Goal: Find specific page/section: Find specific page/section

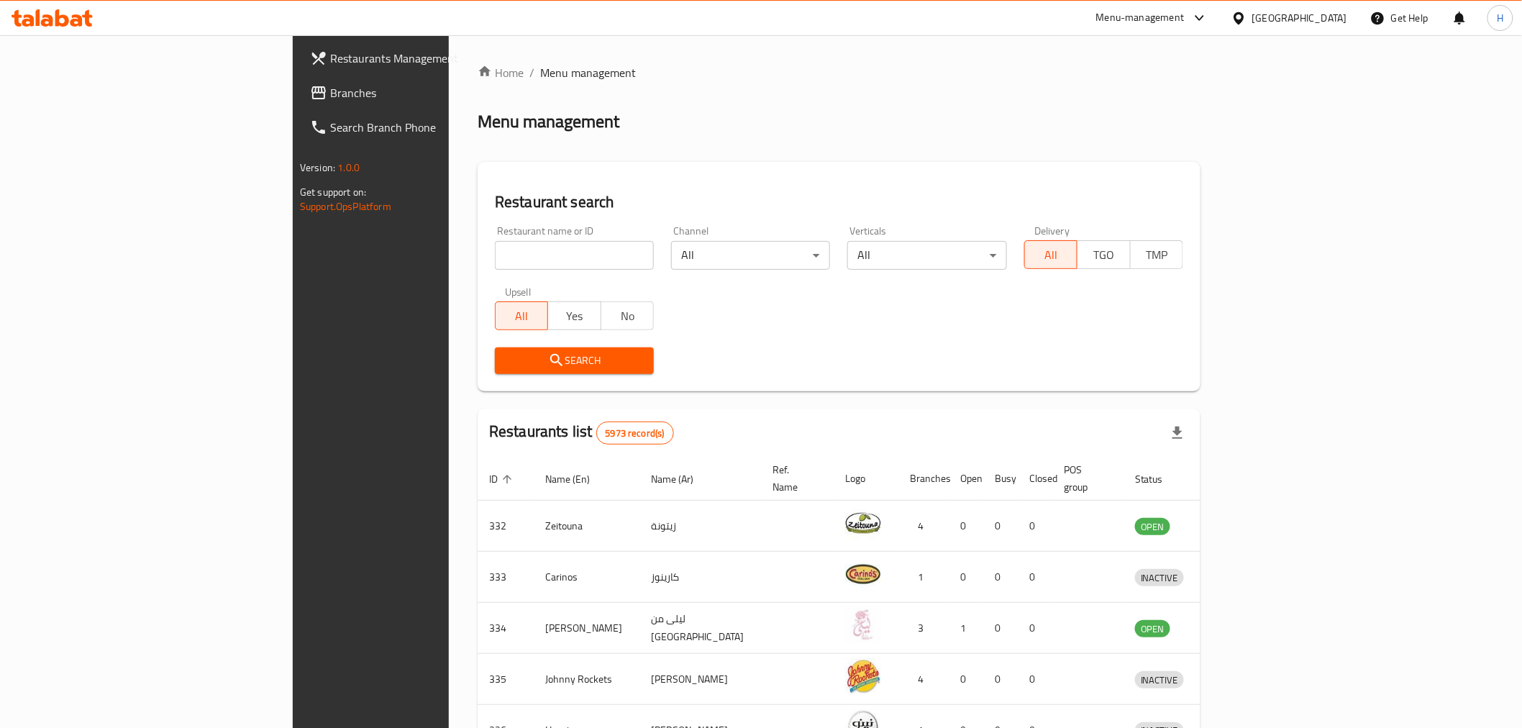
click at [495, 257] on input "search" at bounding box center [574, 255] width 159 height 29
type input "[PERSON_NAME]"
click button "Search" at bounding box center [574, 360] width 159 height 27
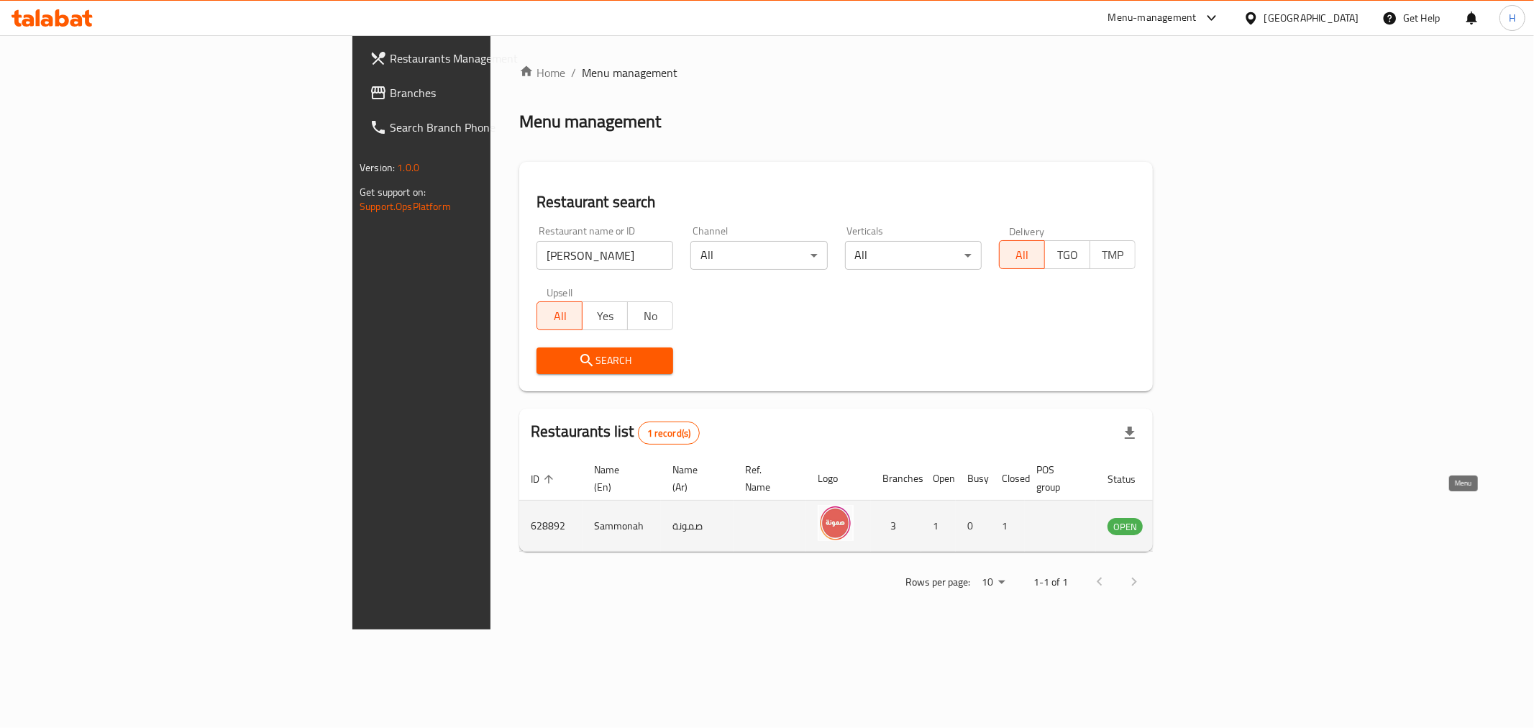
click at [1200, 517] on icon "enhanced table" at bounding box center [1191, 525] width 17 height 17
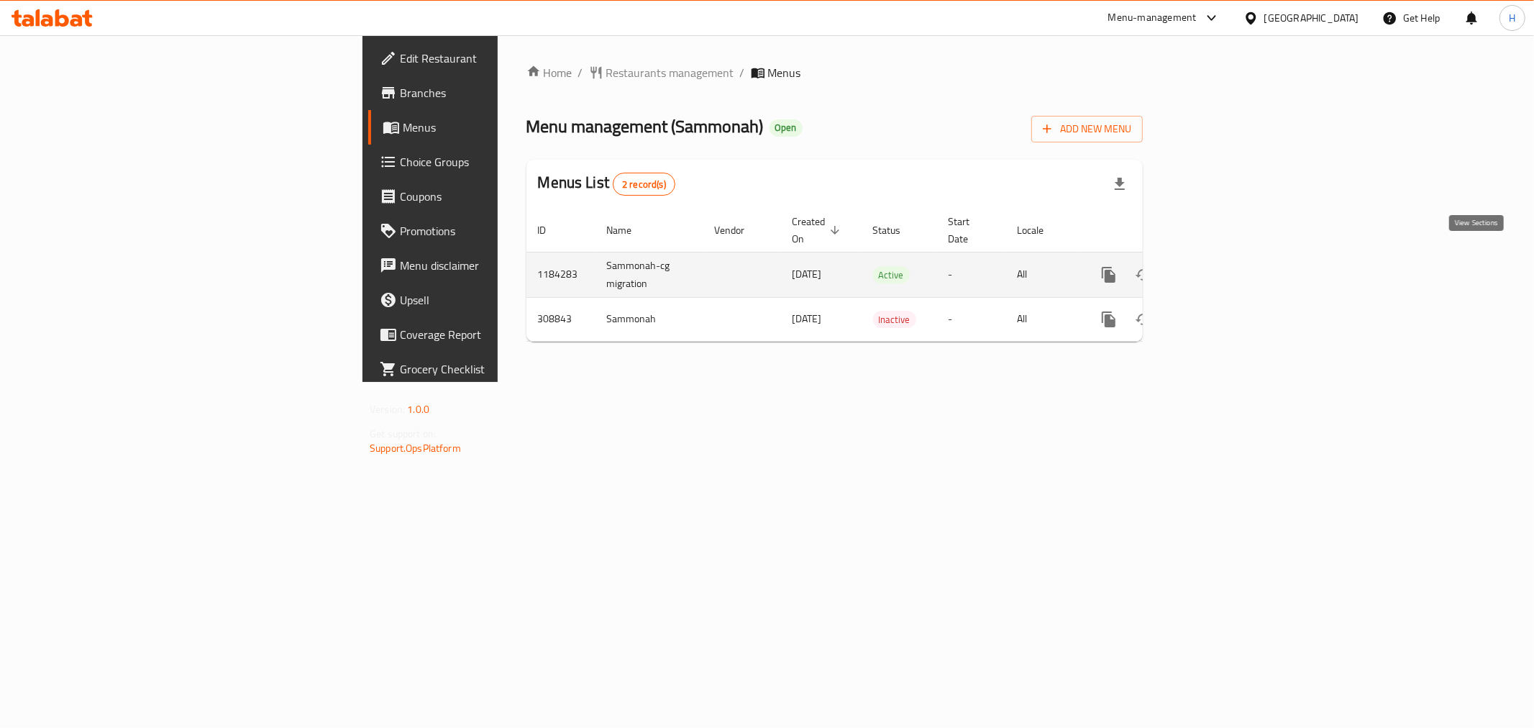
click at [1221, 266] on icon "enhanced table" at bounding box center [1212, 274] width 17 height 17
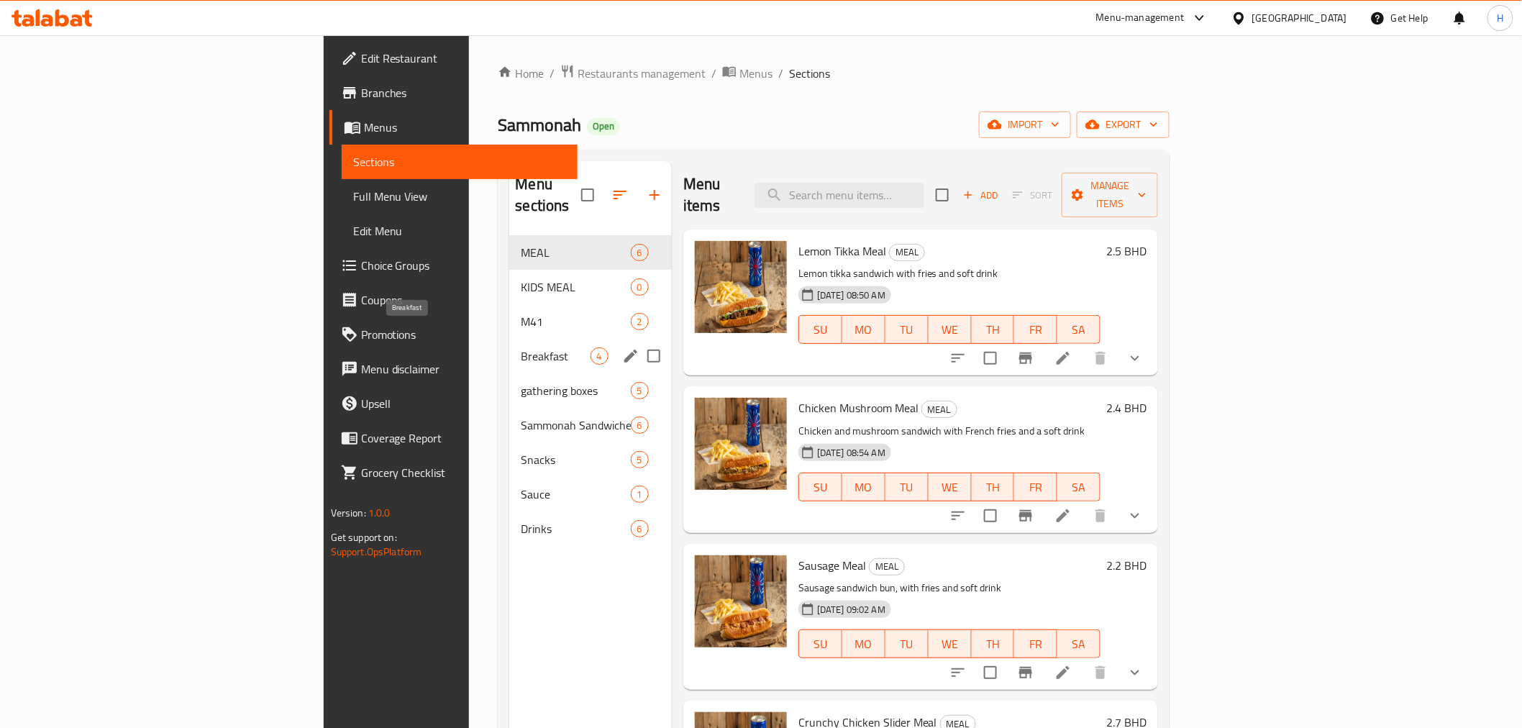
click at [521, 347] on span "Breakfast" at bounding box center [555, 355] width 69 height 17
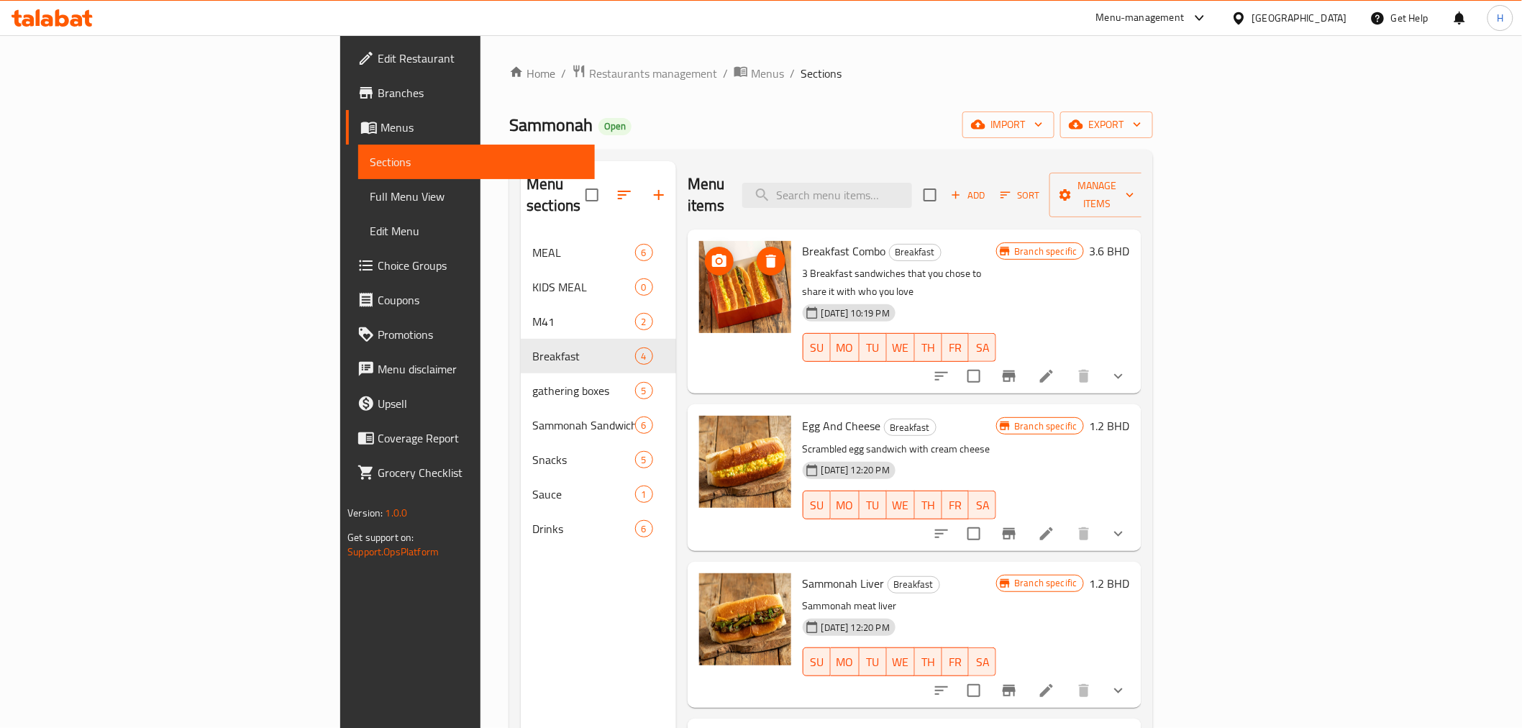
click at [699, 281] on img at bounding box center [745, 287] width 92 height 92
click at [803, 240] on span "Breakfast Combo" at bounding box center [844, 251] width 83 height 22
copy h6 "Breakfast Combo"
